Goal: Find specific page/section: Find specific page/section

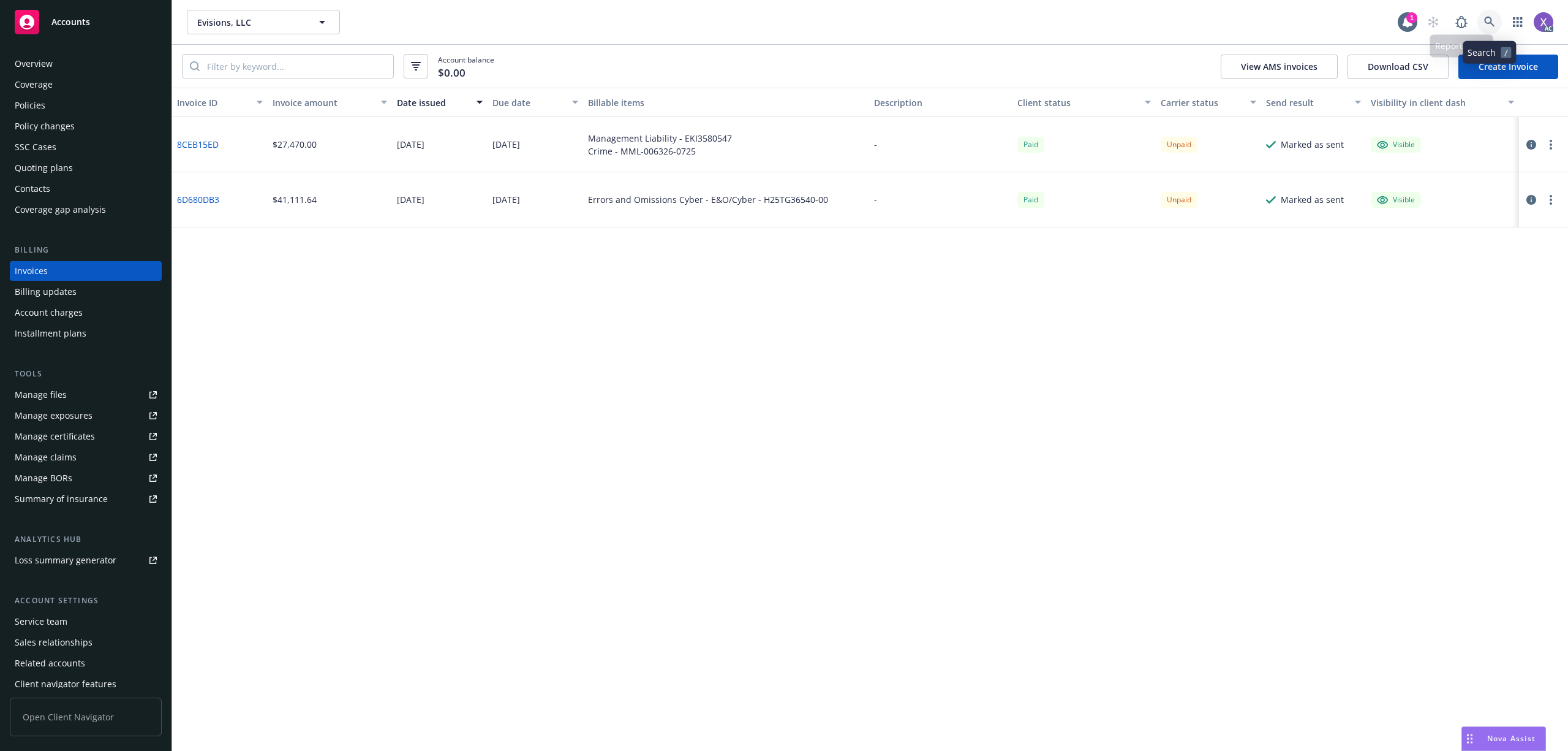
click at [1485, 25] on icon at bounding box center [1489, 21] width 11 height 11
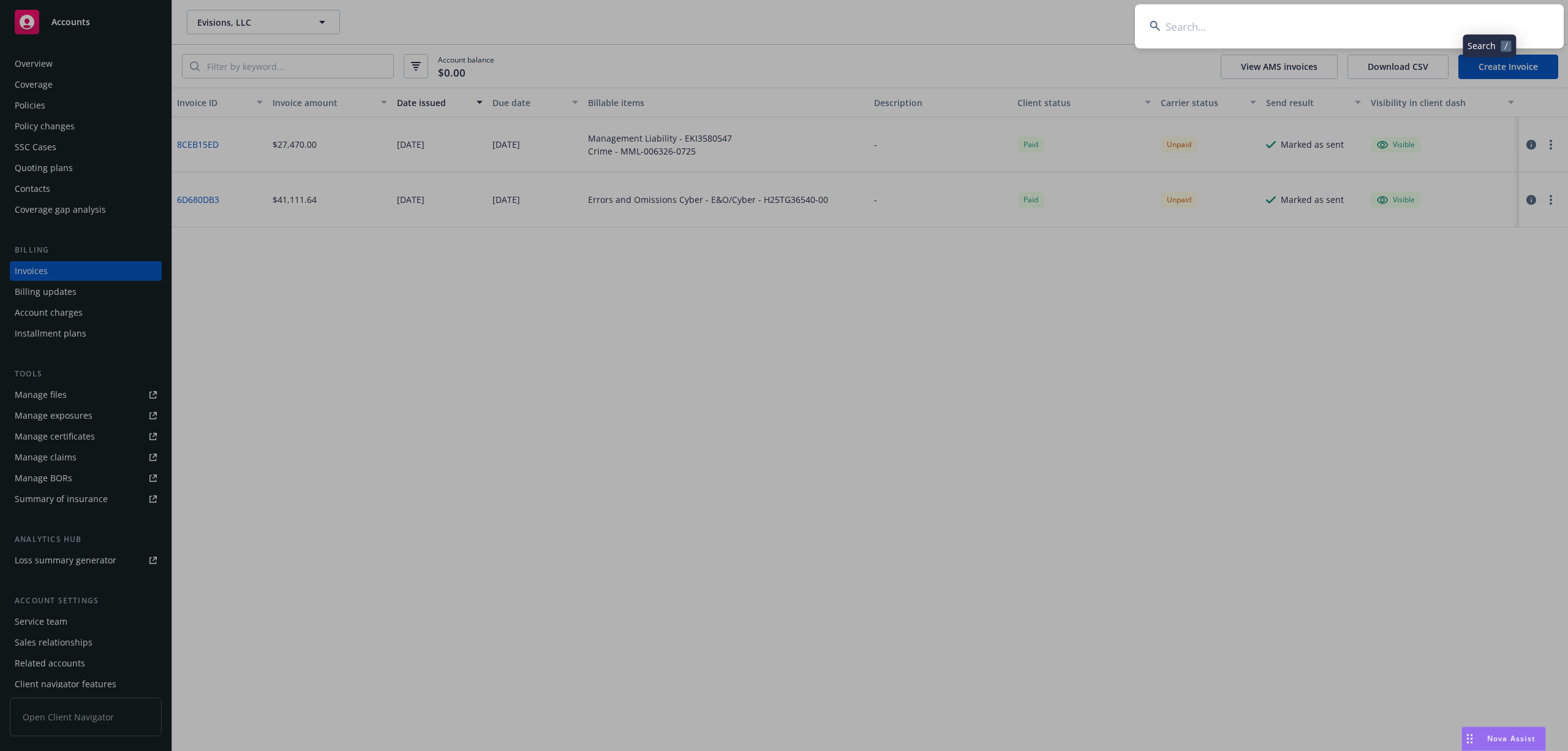
click at [1372, 23] on input at bounding box center [1348, 26] width 428 height 44
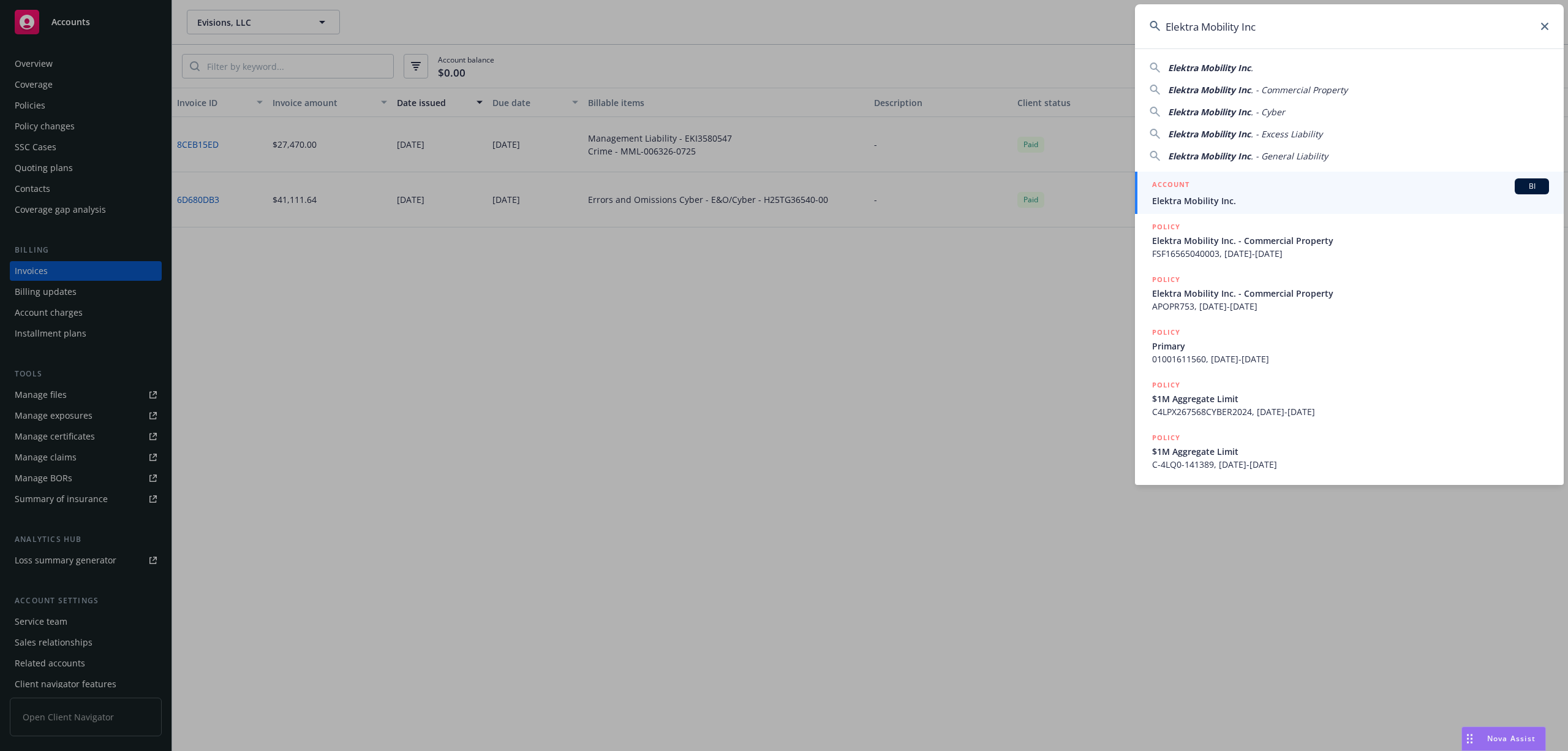
type input "Elektra Mobility Inc"
click at [1228, 206] on span "Elektra Mobility Inc." at bounding box center [1350, 200] width 397 height 13
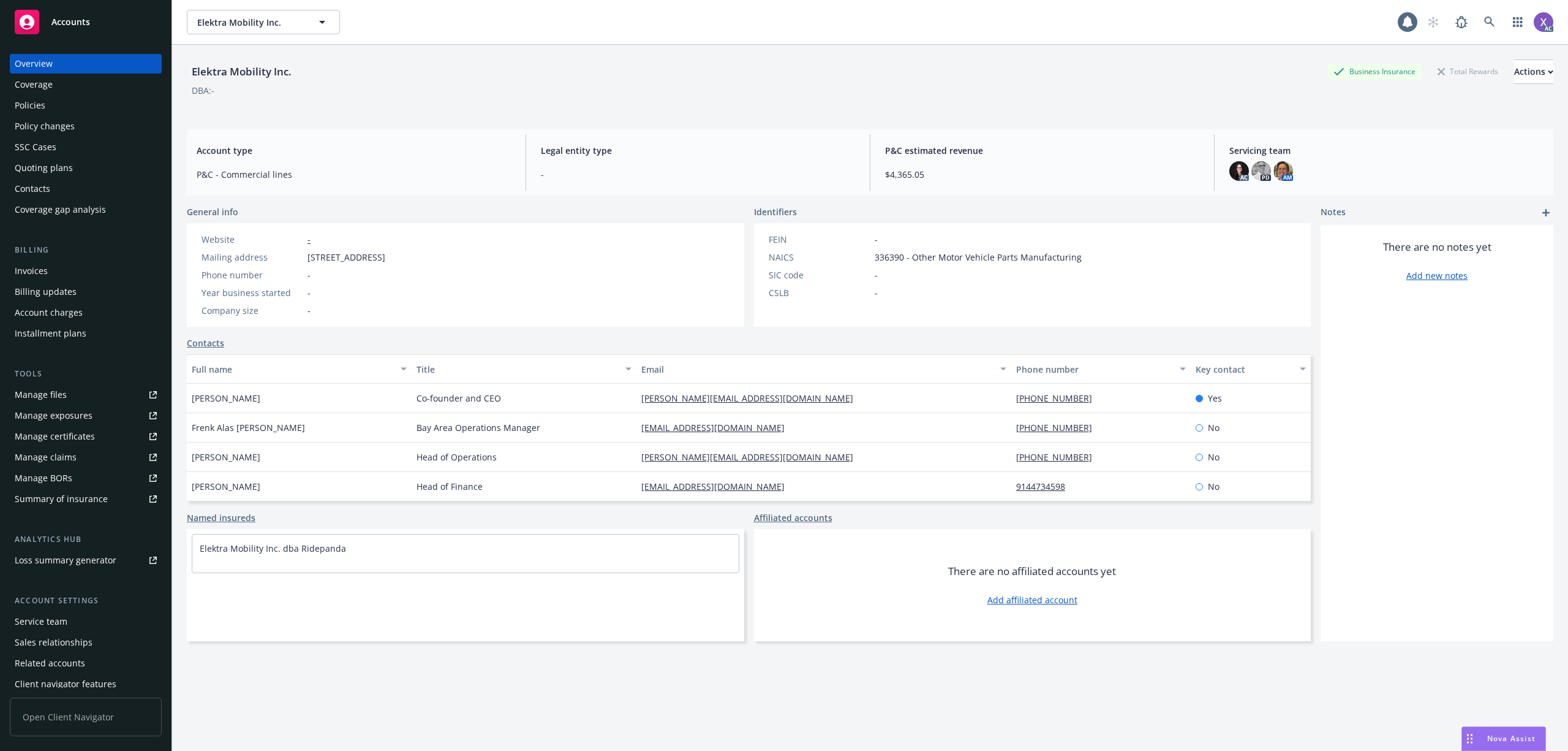
click at [37, 270] on div "Invoices" at bounding box center [31, 271] width 33 height 20
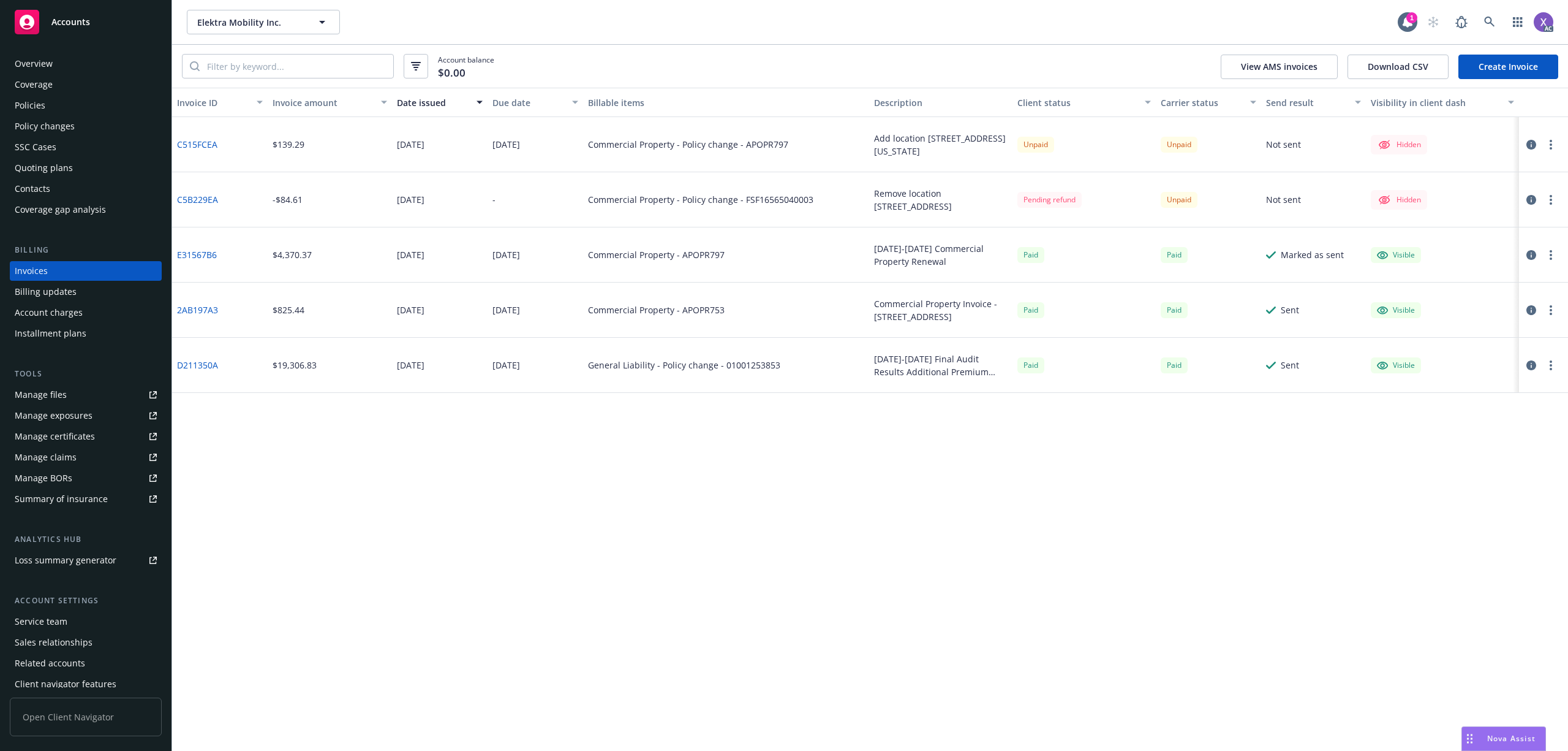
click at [43, 99] on div "Policies" at bounding box center [30, 105] width 31 height 20
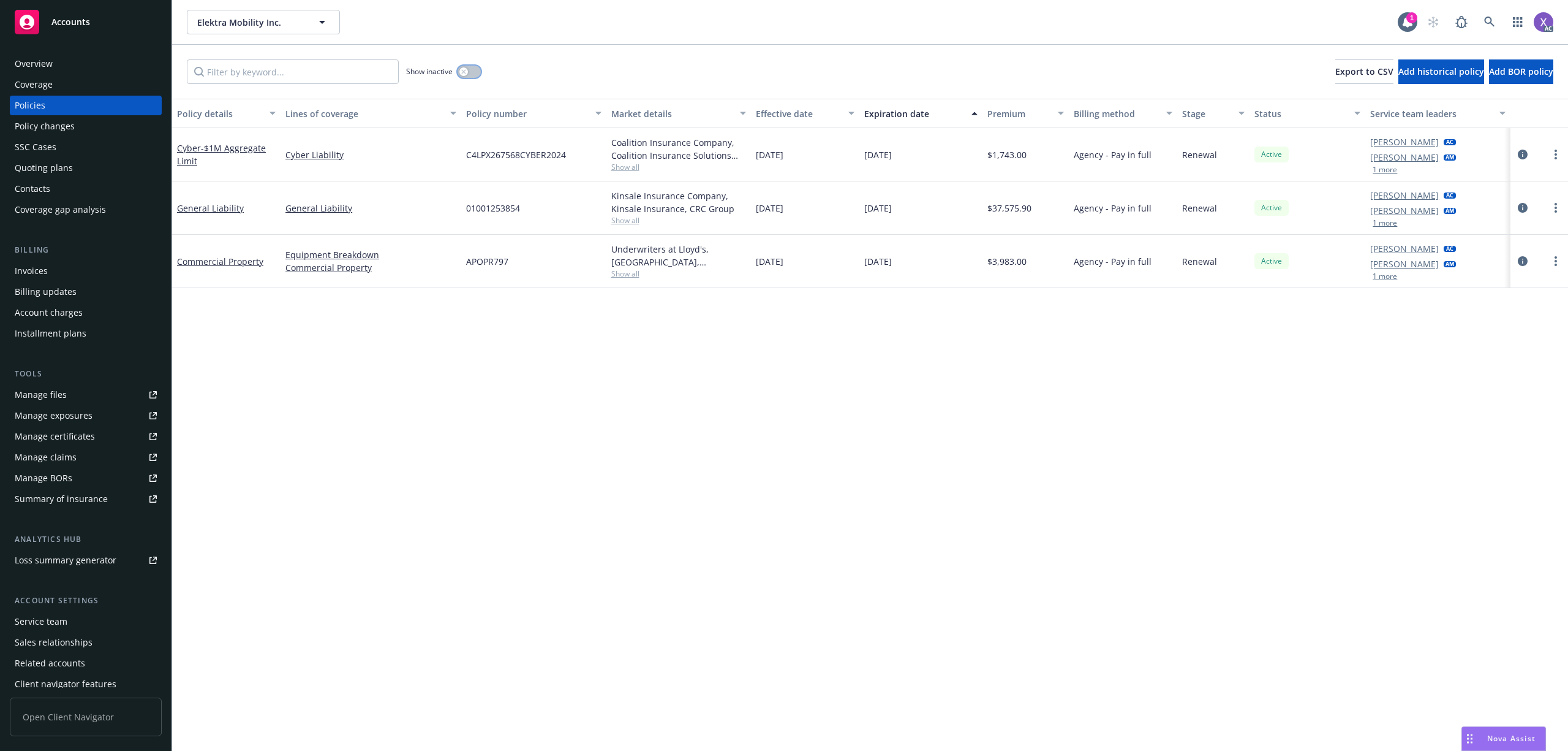
click at [473, 71] on button "button" at bounding box center [469, 71] width 23 height 12
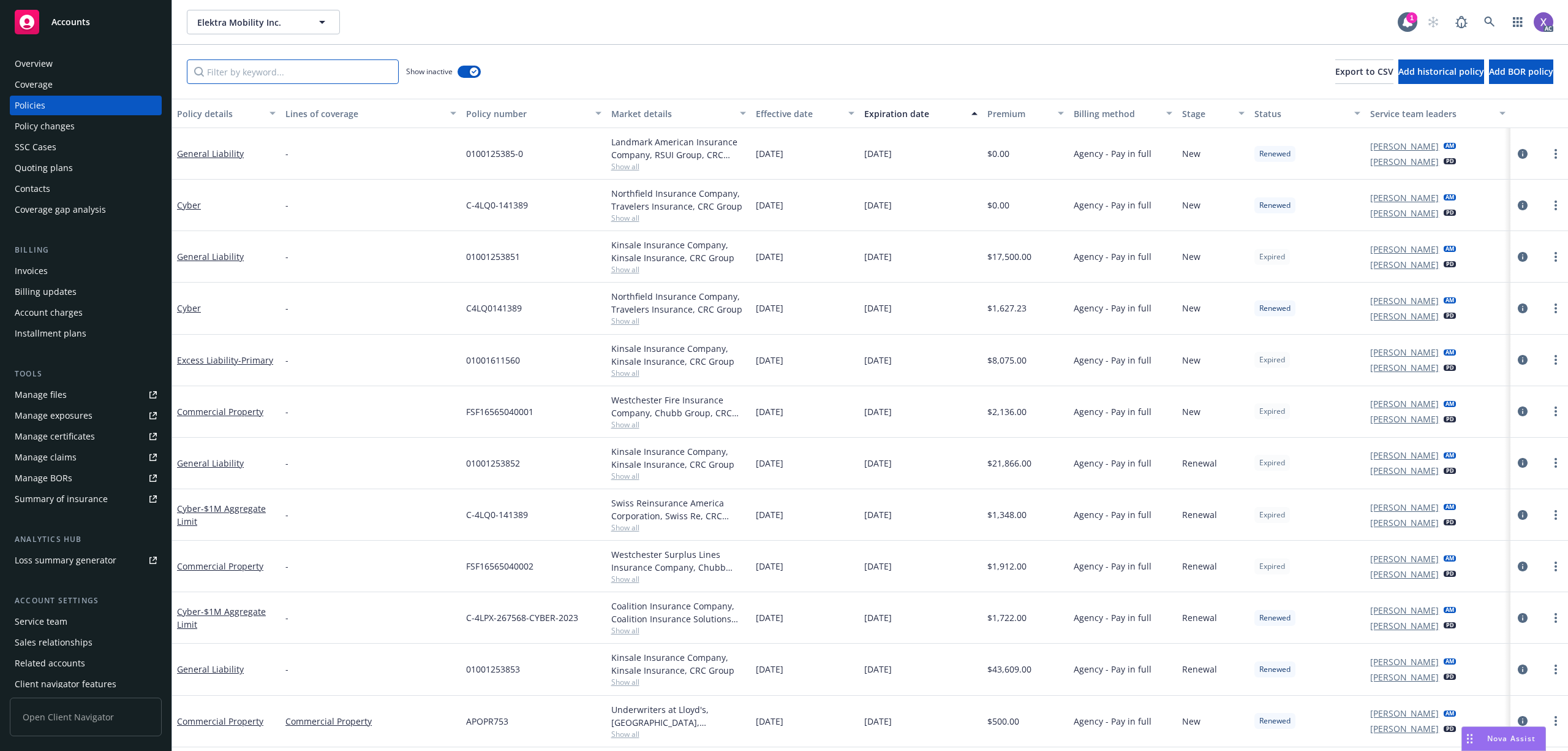
click at [348, 72] on input "Filter by keyword..." at bounding box center [292, 71] width 212 height 25
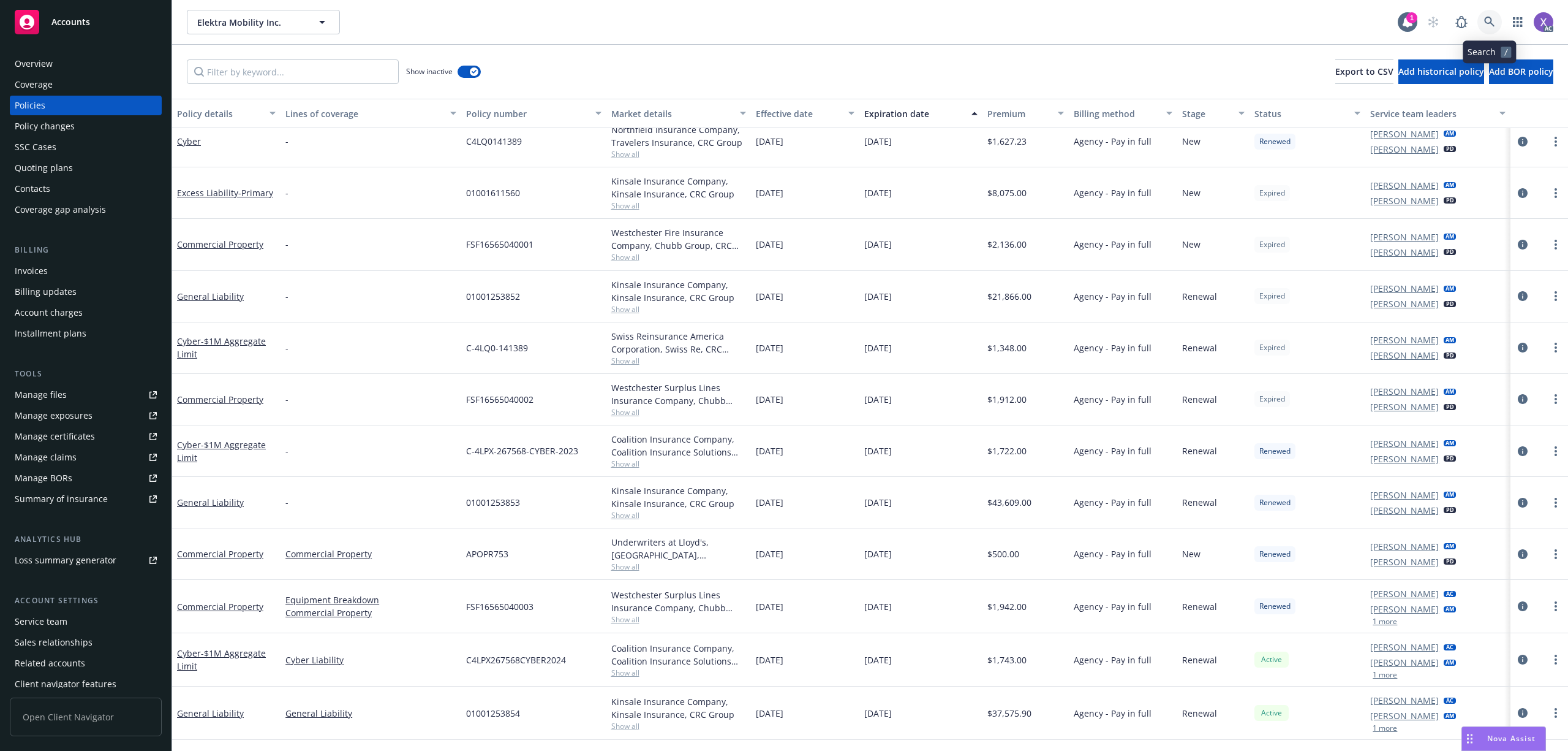
click at [1489, 26] on icon at bounding box center [1489, 21] width 11 height 11
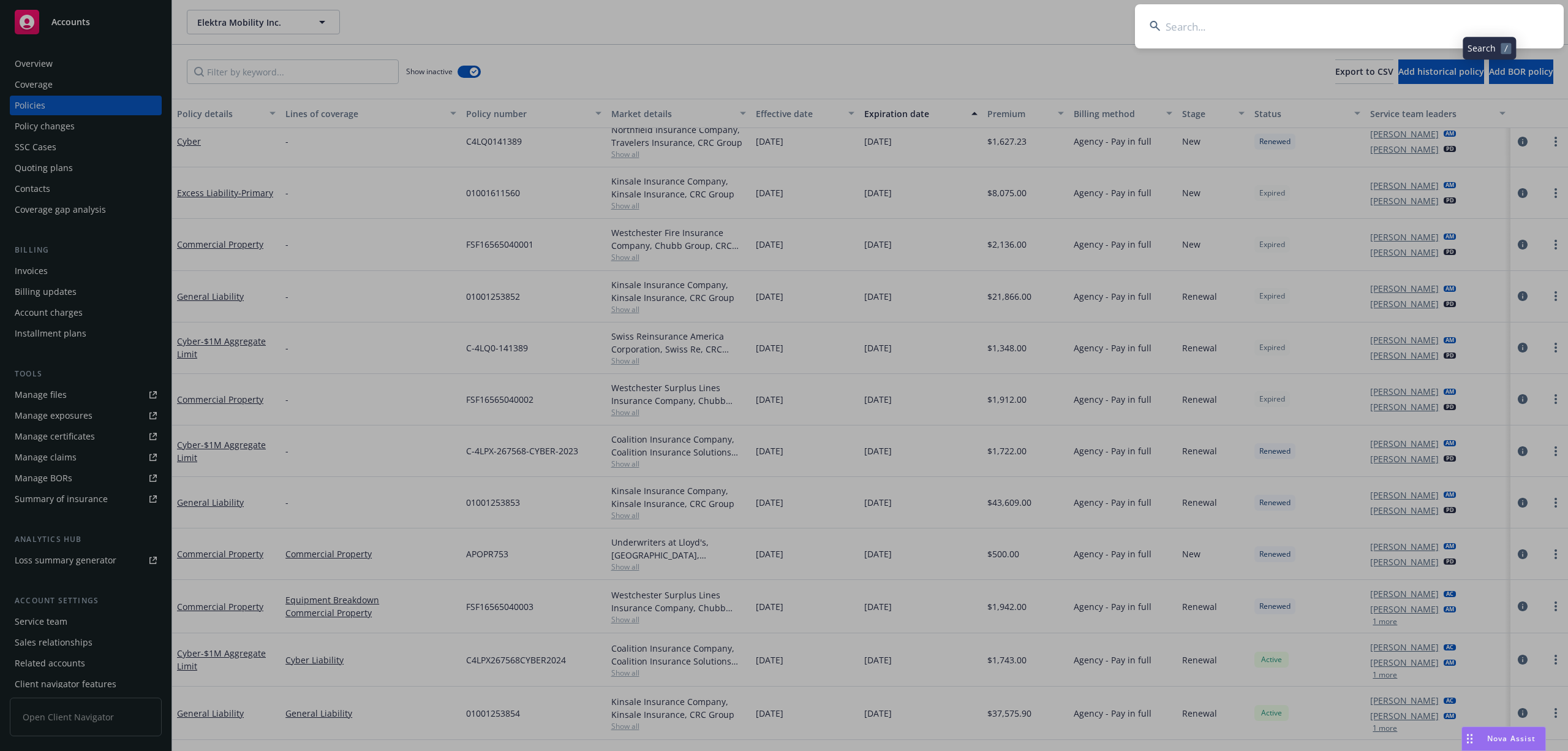
click at [1311, 28] on input at bounding box center [1348, 26] width 428 height 44
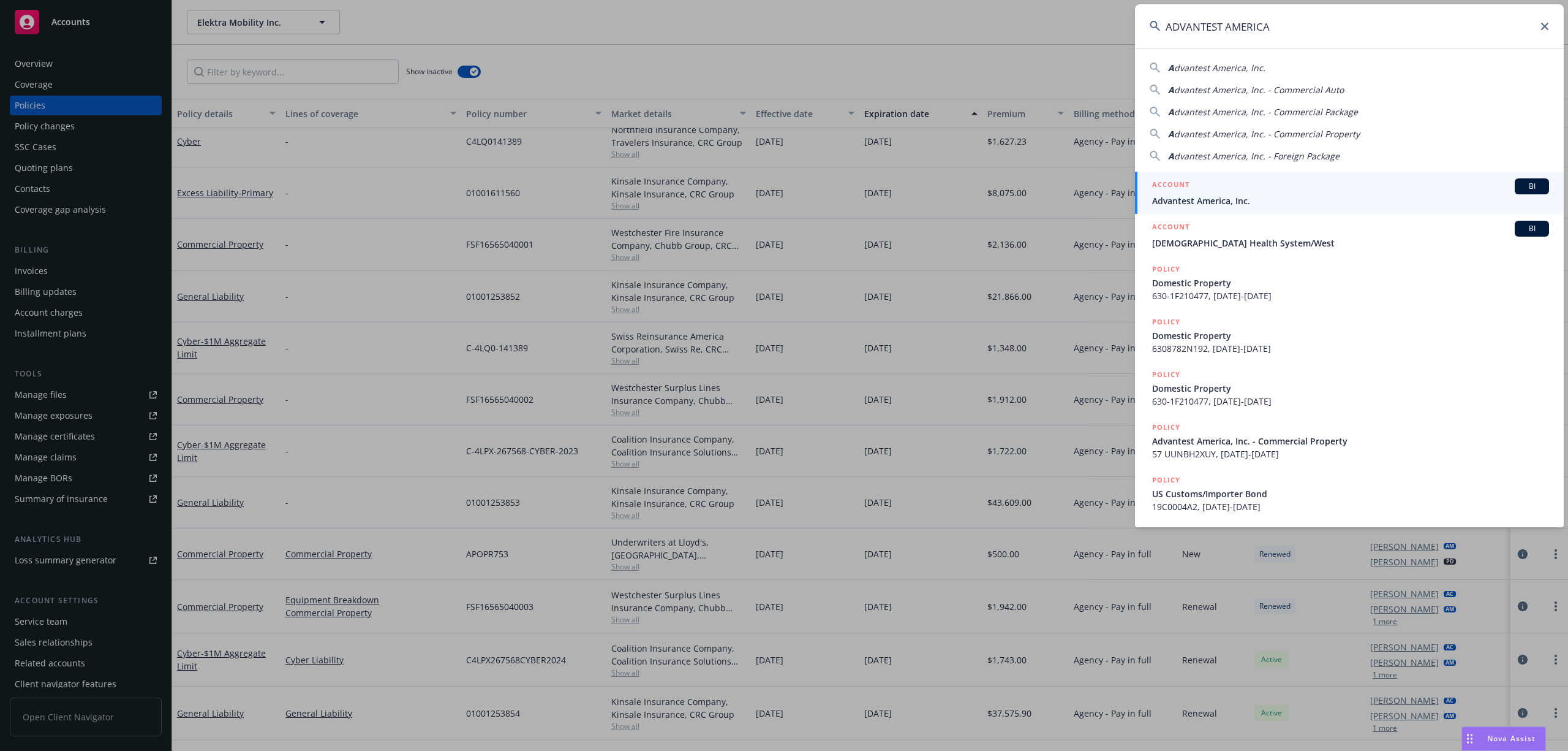
type input "ADVANTEST AMERICA"
click at [1221, 190] on div "ACCOUNT BI" at bounding box center [1350, 186] width 397 height 16
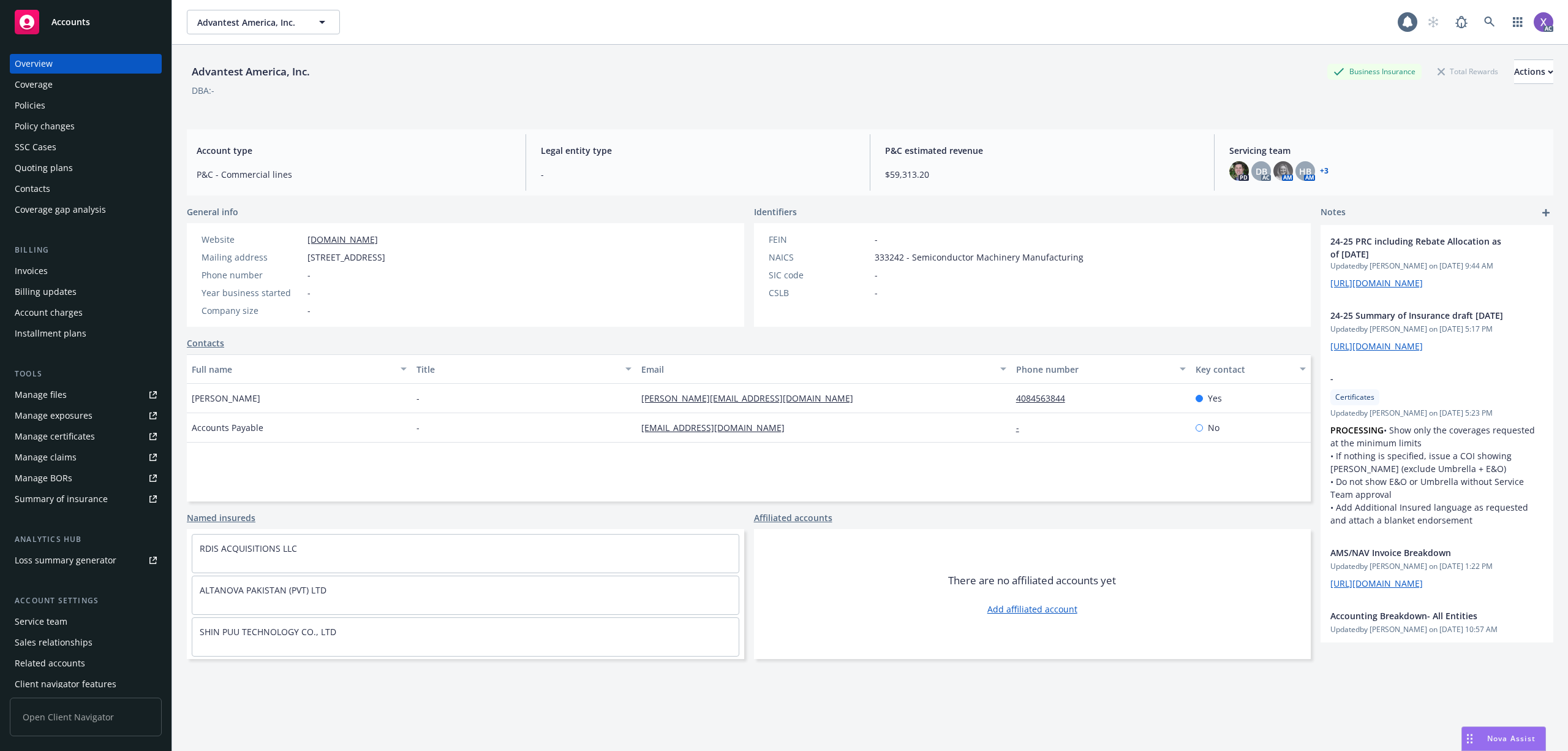
click at [31, 270] on div "Invoices" at bounding box center [31, 271] width 33 height 20
